Goal: Check status: Check status

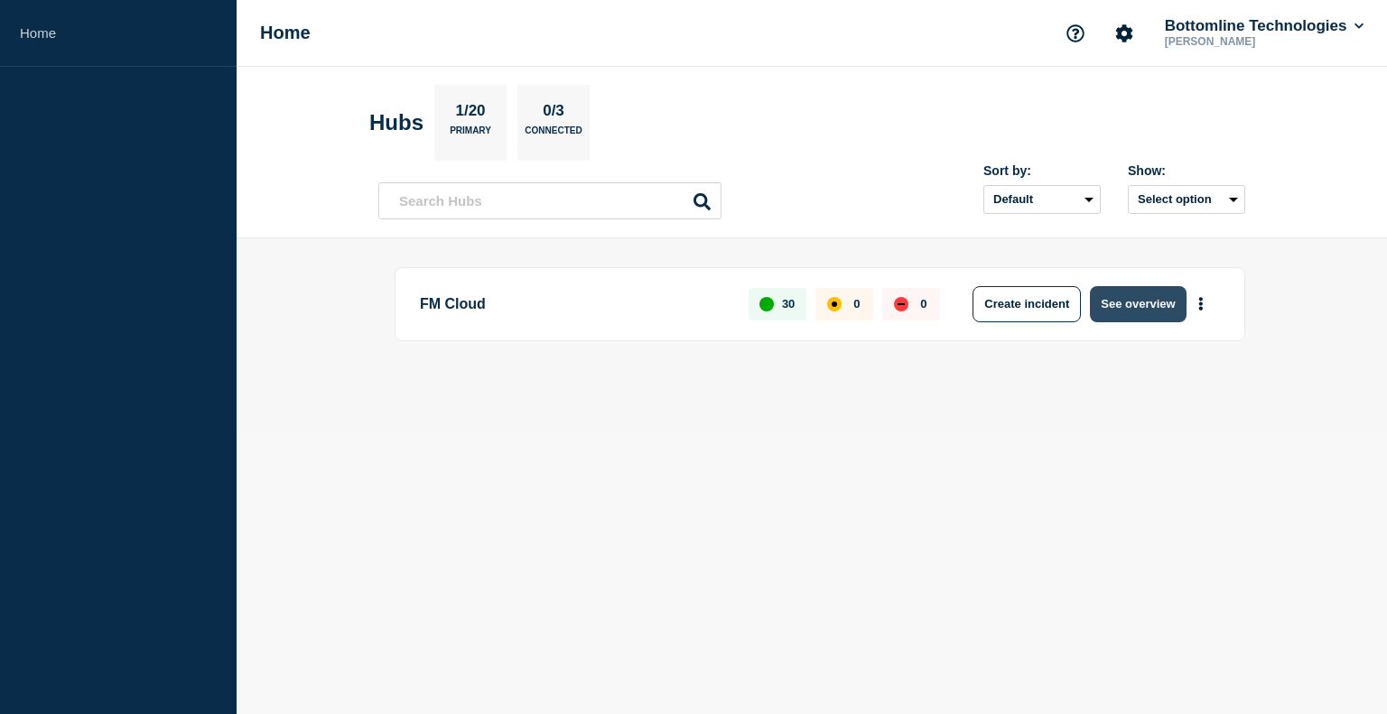
click at [1127, 300] on button "See overview" at bounding box center [1138, 304] width 96 height 36
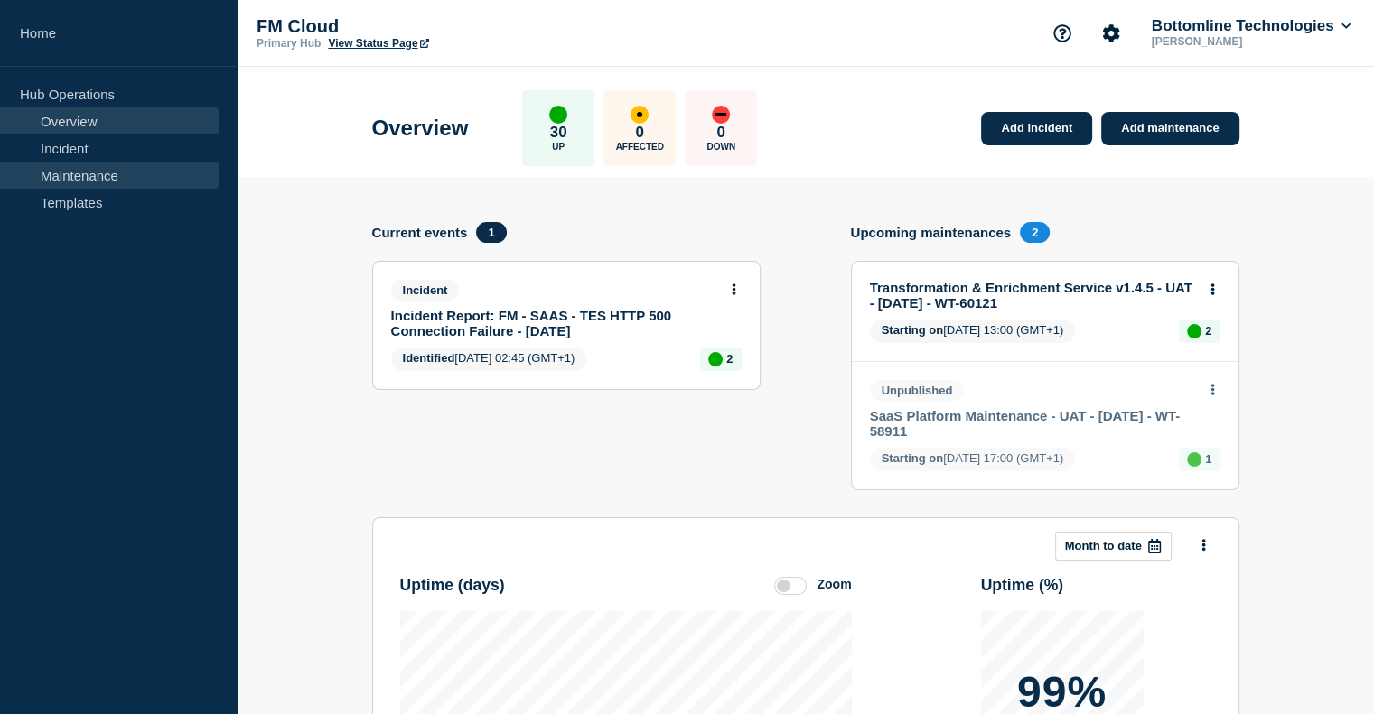
click at [69, 167] on link "Maintenance" at bounding box center [109, 175] width 219 height 27
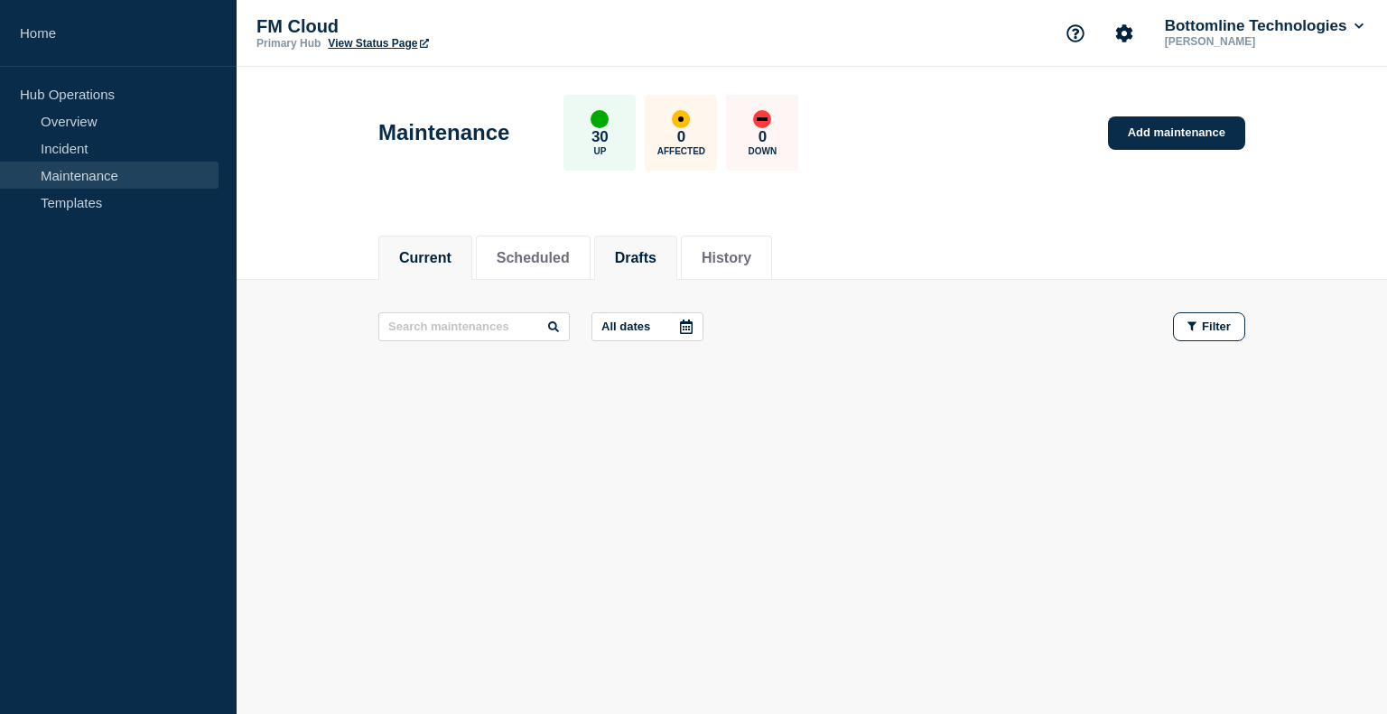
click at [654, 263] on button "Drafts" at bounding box center [636, 258] width 42 height 16
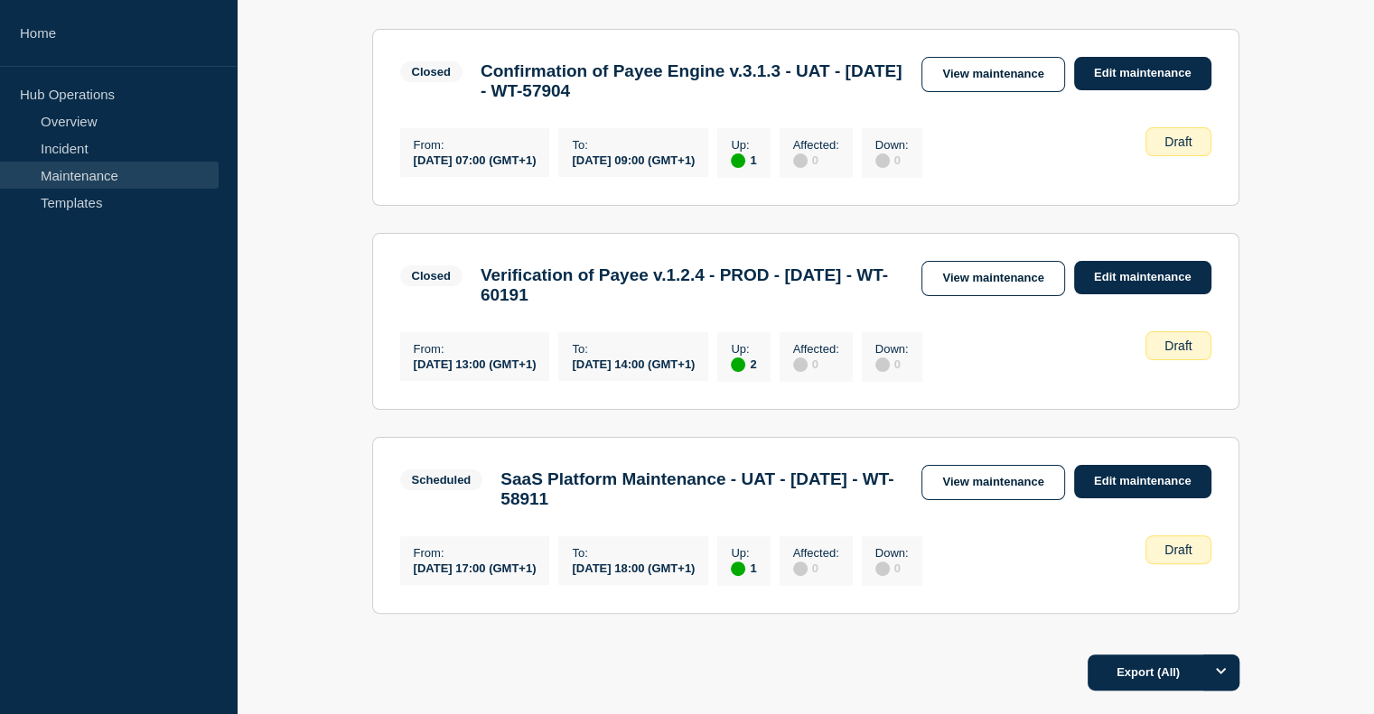
scroll to position [361, 0]
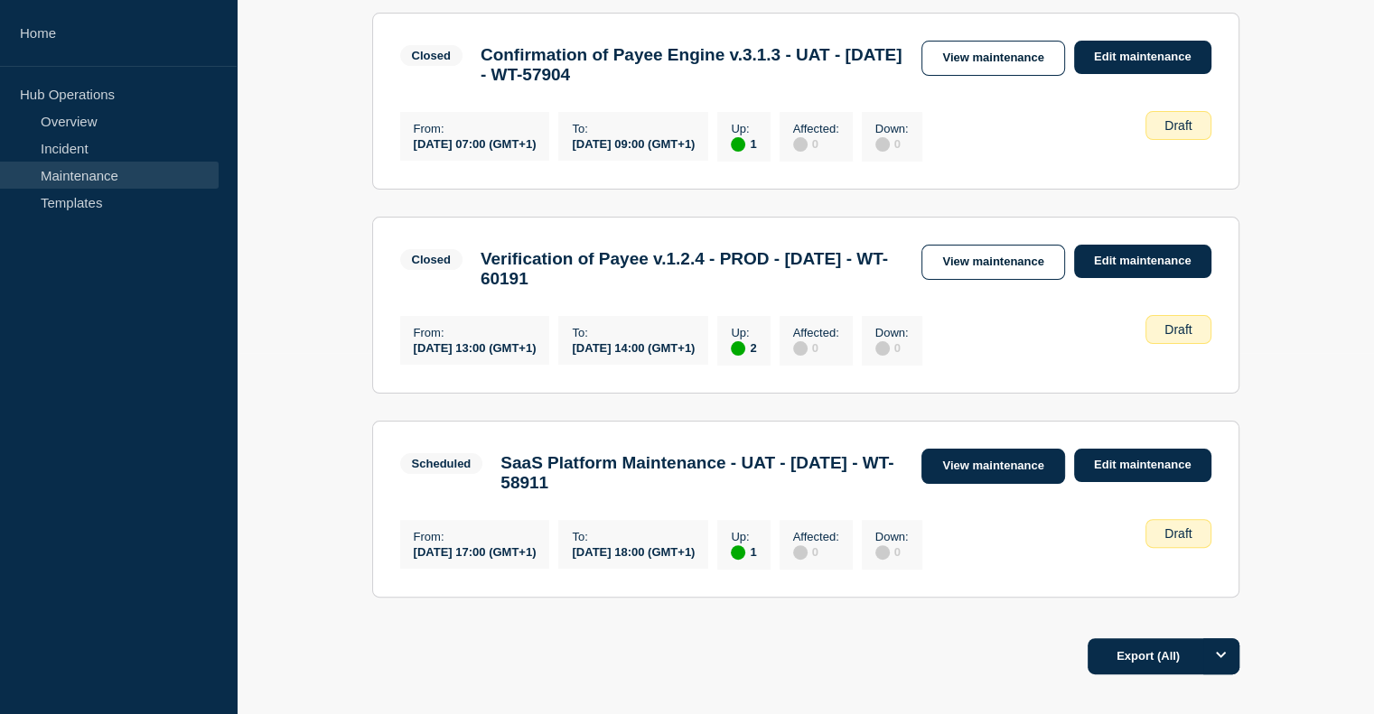
click at [975, 471] on link "View maintenance" at bounding box center [992, 466] width 143 height 35
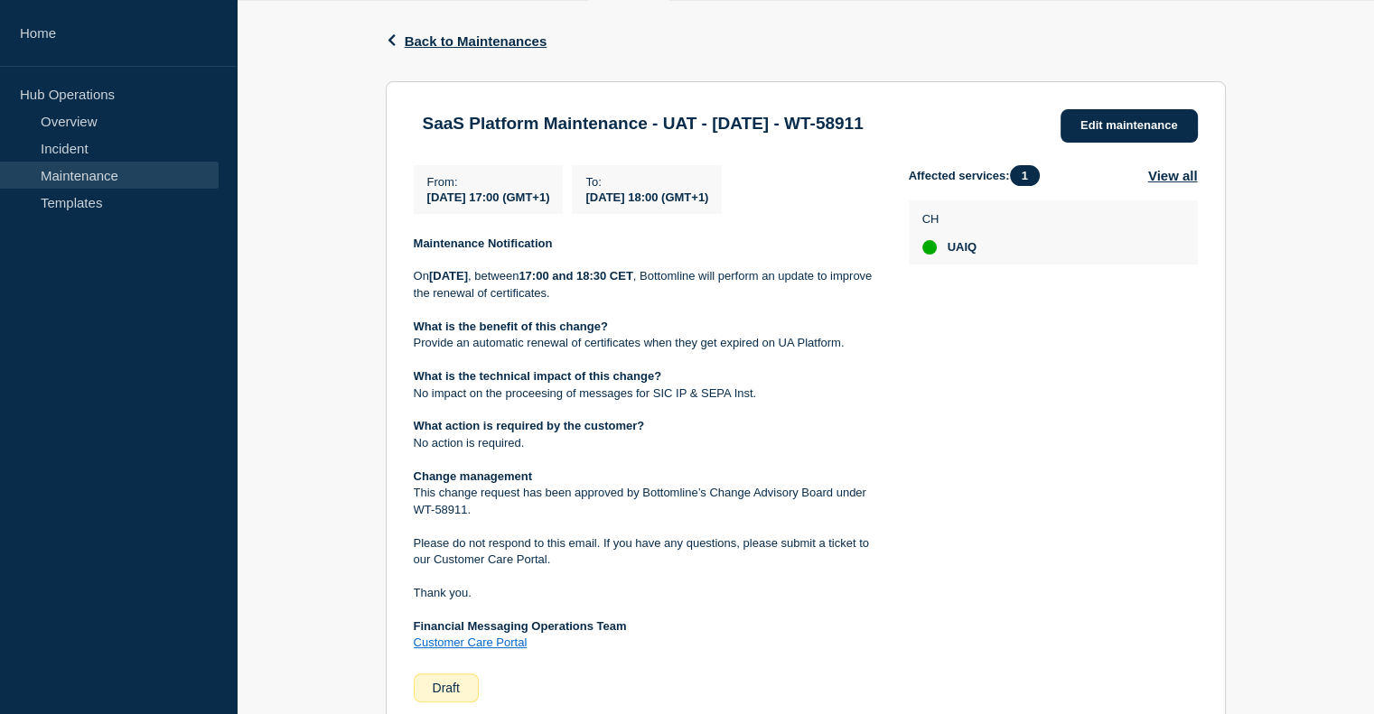
scroll to position [361, 0]
